Goal: Task Accomplishment & Management: Use online tool/utility

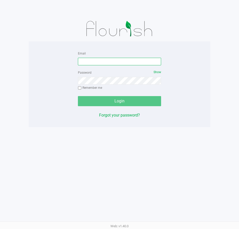
click at [132, 60] on input "Email" at bounding box center [119, 62] width 83 height 8
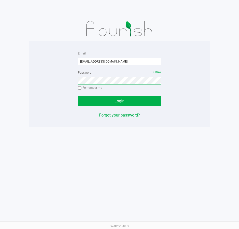
click at [78, 96] on button "Login" at bounding box center [119, 101] width 83 height 10
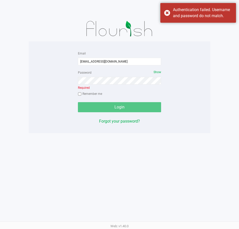
click at [104, 66] on form "Email ssandburg@Liveparallel.com Password Show Required Remember me Login" at bounding box center [119, 81] width 83 height 62
click at [108, 59] on input "ssandburg@Liveparallel.com" at bounding box center [119, 62] width 83 height 8
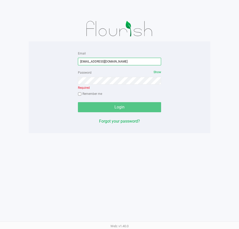
type input "ssandburg@liveparallel.com"
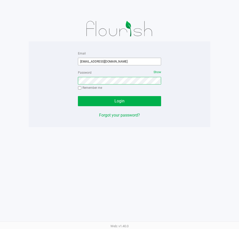
click at [78, 96] on button "Login" at bounding box center [119, 101] width 83 height 10
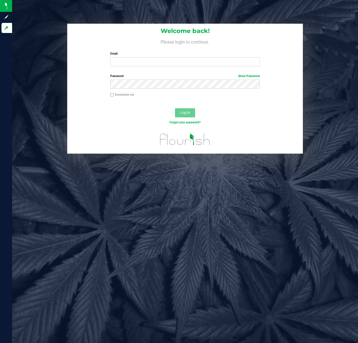
click at [154, 62] on input "Email" at bounding box center [185, 61] width 150 height 9
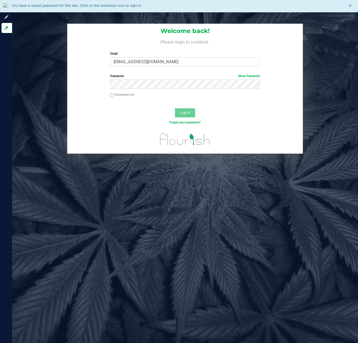
type input "ssandburg@liveparallel.com"
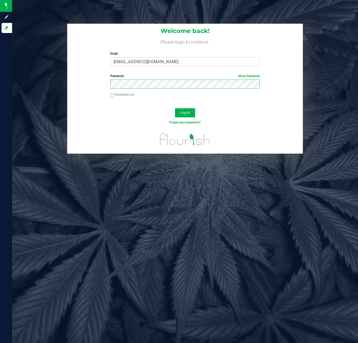
click at [175, 108] on button "Log In" at bounding box center [185, 112] width 20 height 9
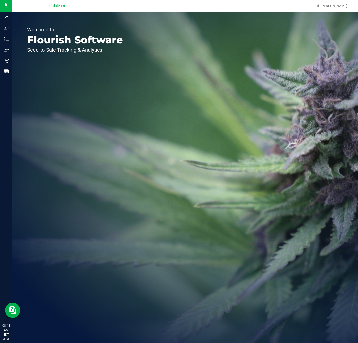
click at [12, 61] on div "Welcome to Flourish Software Seed-to-Sale Tracking & Analytics" at bounding box center [75, 177] width 126 height 331
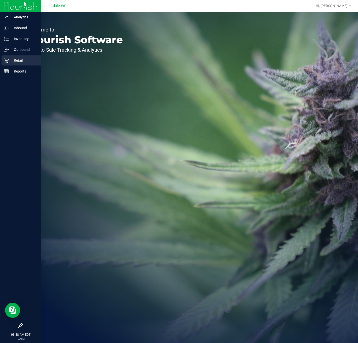
click at [7, 60] on icon at bounding box center [6, 60] width 5 height 5
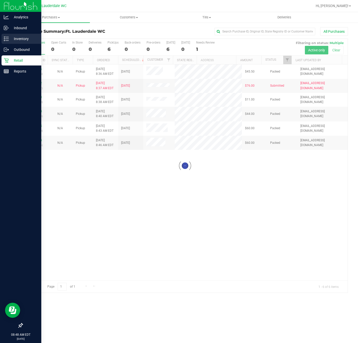
click at [6, 41] on line at bounding box center [7, 41] width 3 height 0
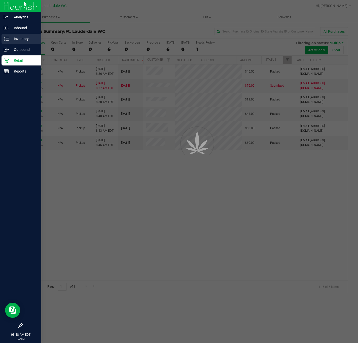
click at [6, 40] on icon at bounding box center [6, 38] width 5 height 5
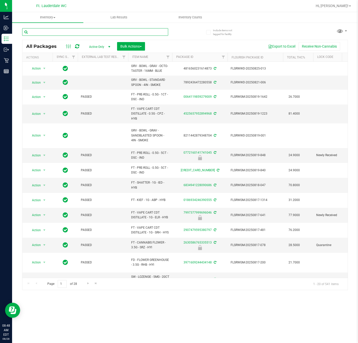
click at [79, 32] on input "text" at bounding box center [95, 32] width 146 height 8
type input "j"
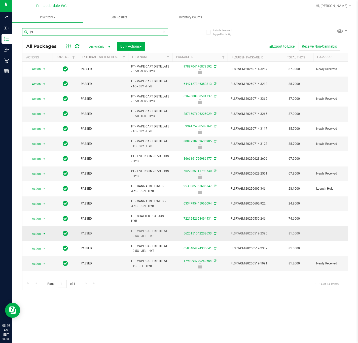
type input "jel"
click at [40, 233] on span "Action" at bounding box center [34, 233] width 14 height 7
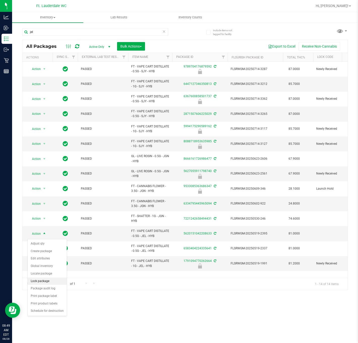
click at [48, 281] on li "Lock package" at bounding box center [47, 282] width 39 height 8
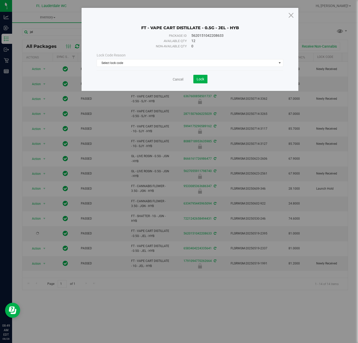
click at [185, 57] on div "Lock Code Reason" at bounding box center [190, 55] width 186 height 5
click at [185, 58] on div "Lock Code Reason Select lock code Select lock code Newly Received Administrativ…" at bounding box center [190, 60] width 194 height 14
click at [178, 62] on span "Select lock code" at bounding box center [187, 62] width 180 height 7
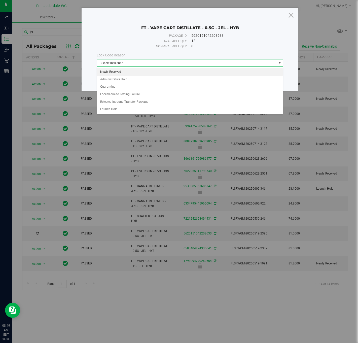
click at [126, 74] on li "Newly Received" at bounding box center [190, 72] width 186 height 8
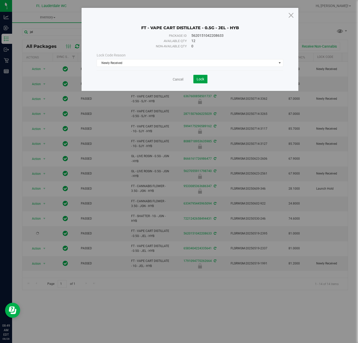
click at [206, 77] on button "Lock" at bounding box center [201, 79] width 14 height 9
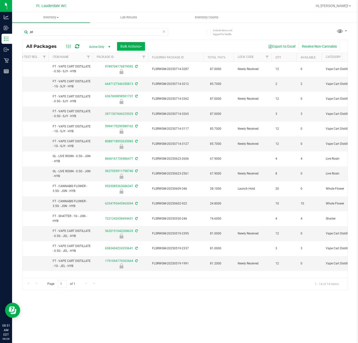
scroll to position [0, 79]
click at [154, 266] on span "FLSRWGM-20250519-1991" at bounding box center [176, 263] width 49 height 5
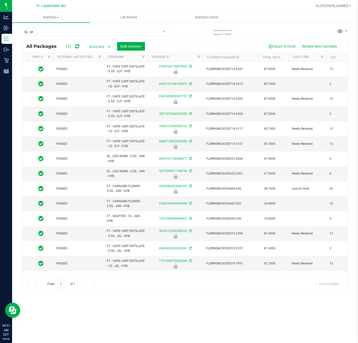
scroll to position [0, 0]
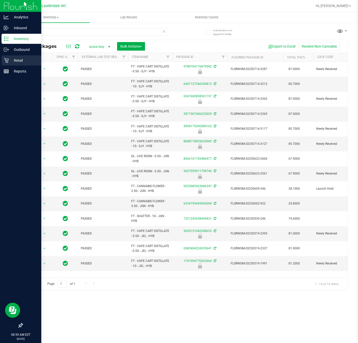
click at [15, 58] on p "Retail" at bounding box center [24, 60] width 30 height 6
